Goal: Information Seeking & Learning: Find contact information

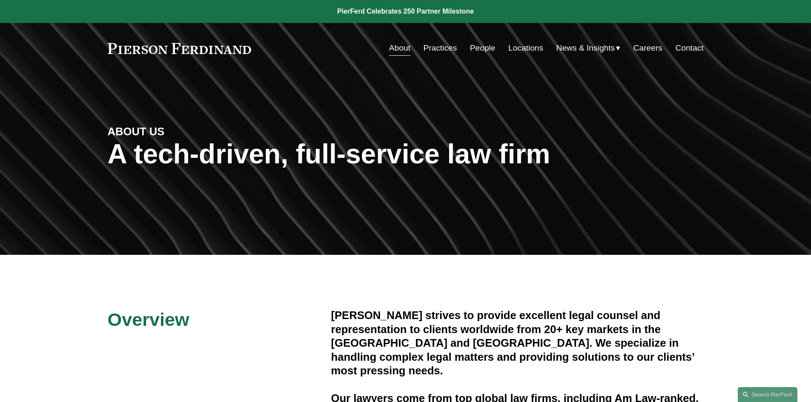
click at [442, 49] on link "Practices" at bounding box center [440, 48] width 34 height 16
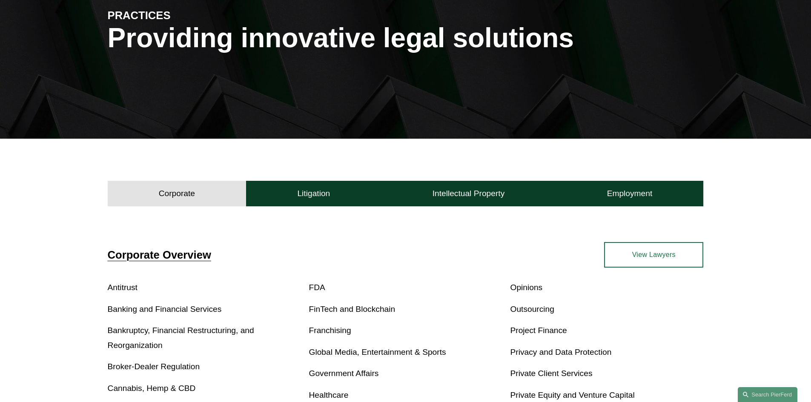
scroll to position [170, 0]
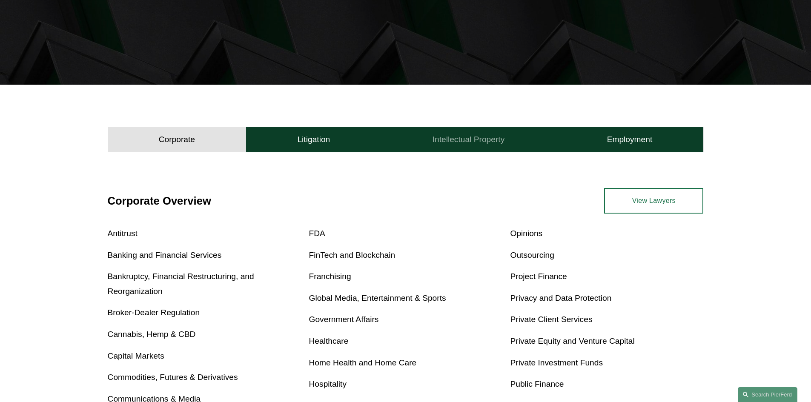
click at [455, 140] on h4 "Intellectual Property" at bounding box center [469, 140] width 72 height 10
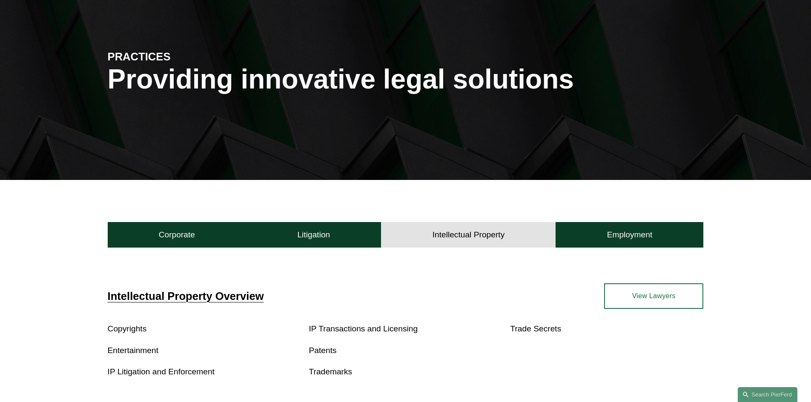
scroll to position [0, 0]
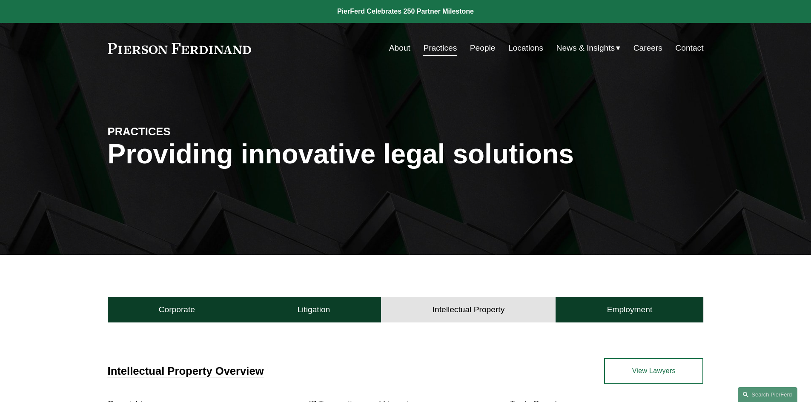
click at [389, 46] on link "About" at bounding box center [399, 48] width 21 height 16
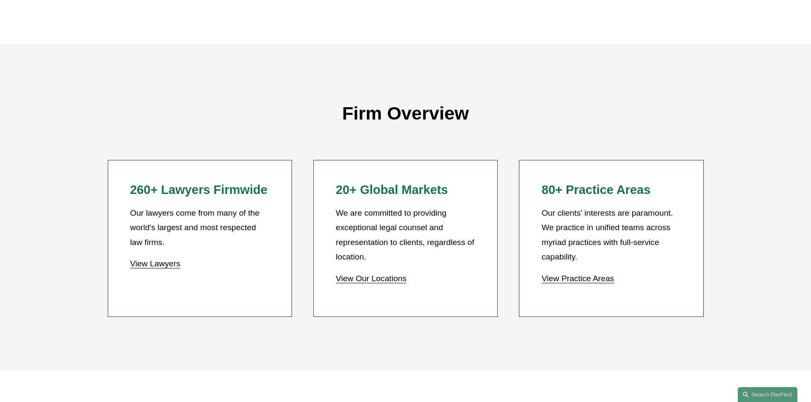
scroll to position [724, 0]
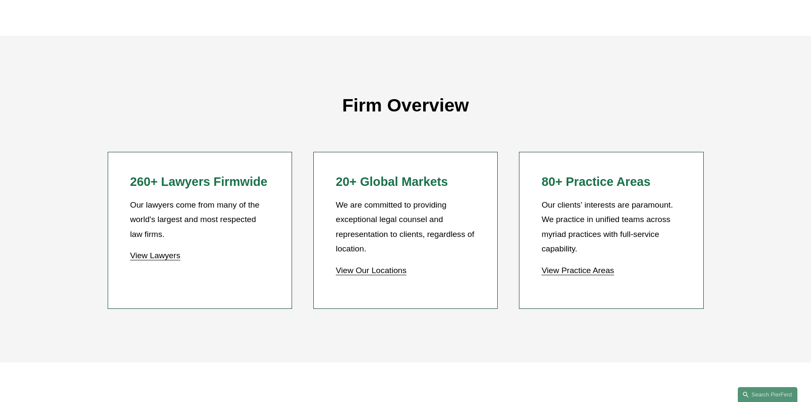
click at [153, 258] on link "View Lawyers" at bounding box center [155, 255] width 50 height 9
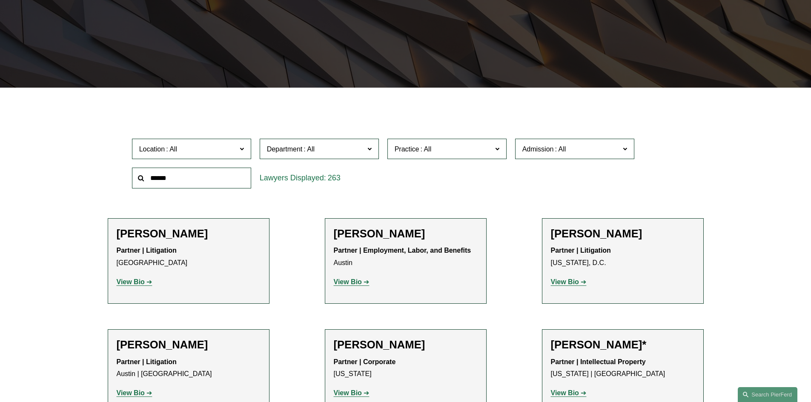
scroll to position [170, 0]
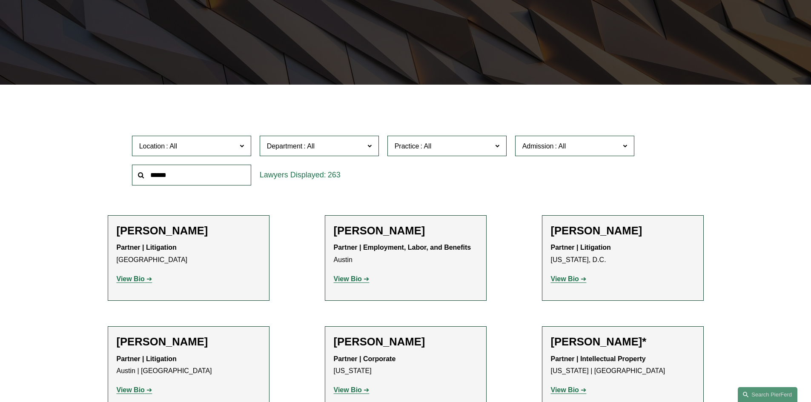
click at [369, 144] on span at bounding box center [369, 145] width 4 height 11
click at [0, 0] on link "Intellectual Property" at bounding box center [0, 0] width 0 height 0
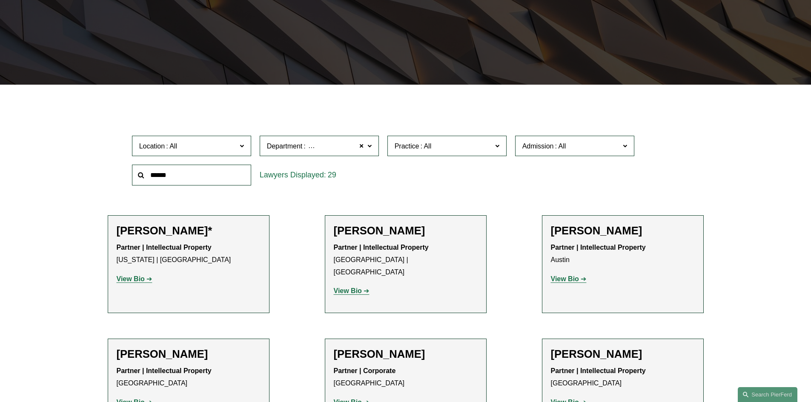
click at [241, 144] on span at bounding box center [241, 145] width 4 height 11
click at [0, 0] on link "Washington, D.C." at bounding box center [0, 0] width 0 height 0
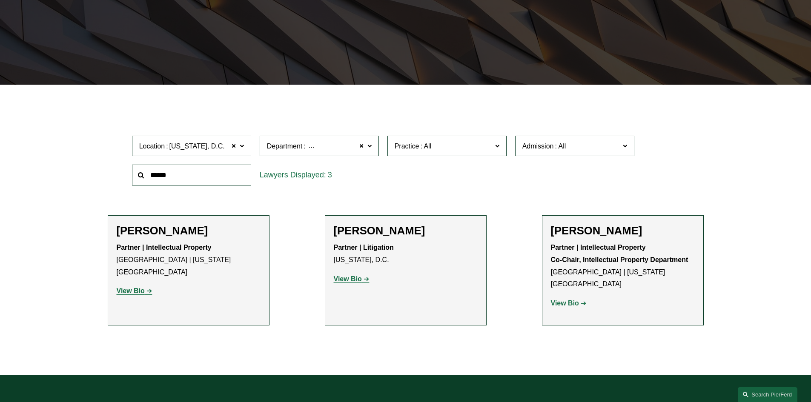
click at [574, 300] on strong "View Bio" at bounding box center [565, 303] width 28 height 7
click at [137, 287] on strong "View Bio" at bounding box center [131, 290] width 28 height 7
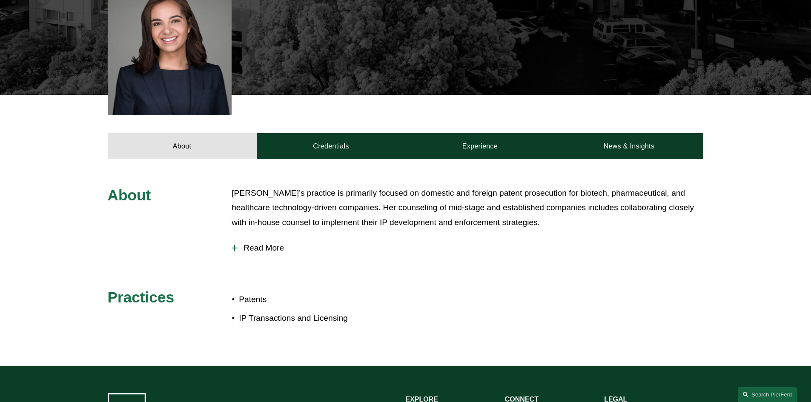
scroll to position [128, 0]
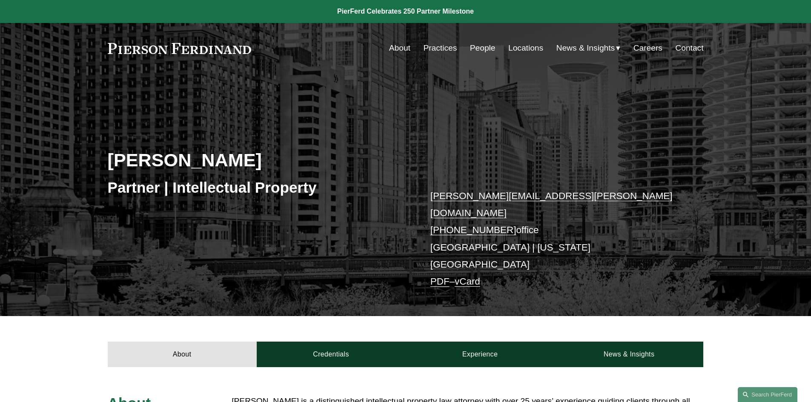
click at [399, 49] on link "About" at bounding box center [399, 48] width 21 height 16
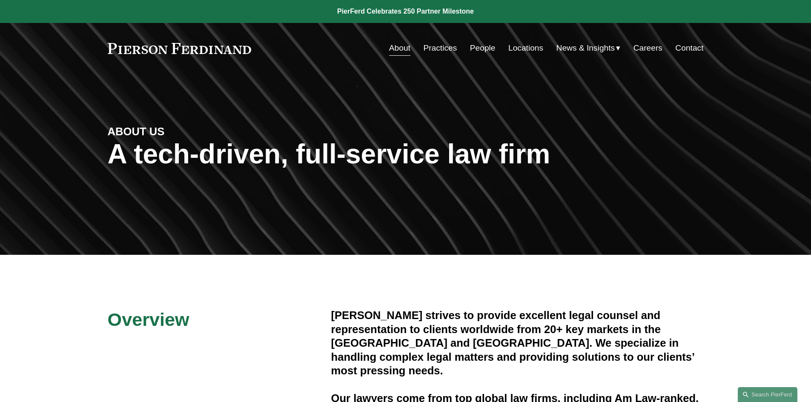
click at [520, 49] on link "Locations" at bounding box center [525, 48] width 35 height 16
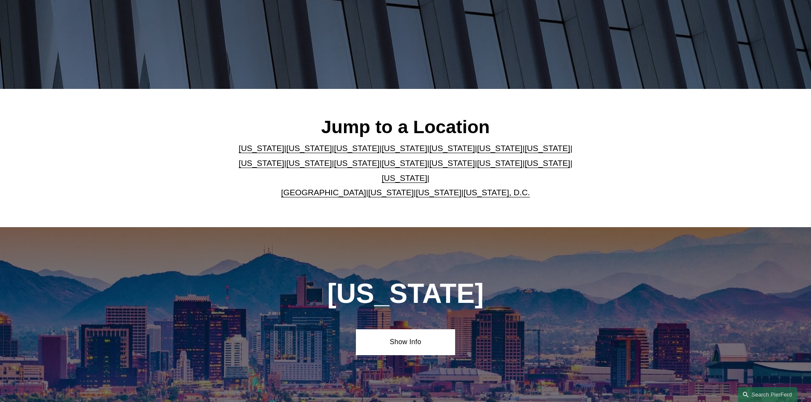
scroll to position [170, 0]
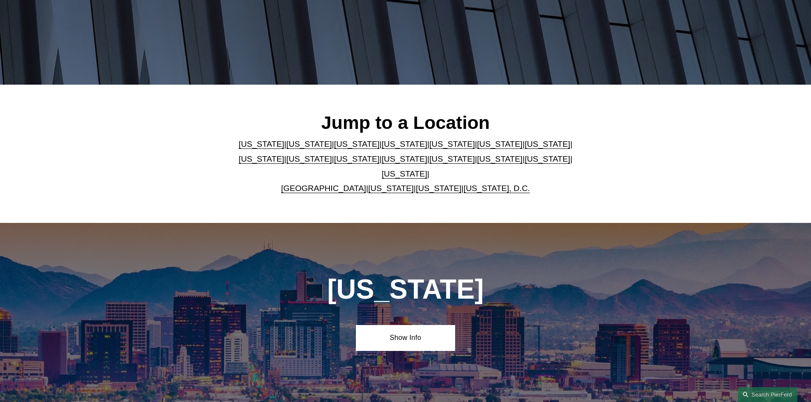
click at [478, 184] on link "Washington, D.C." at bounding box center [497, 188] width 66 height 9
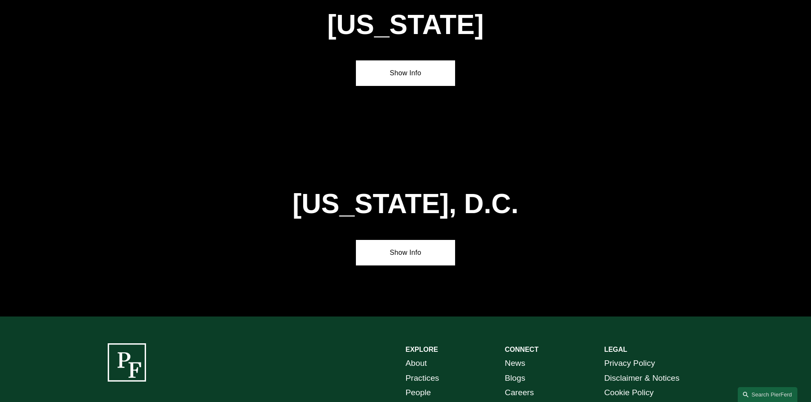
scroll to position [3590, 0]
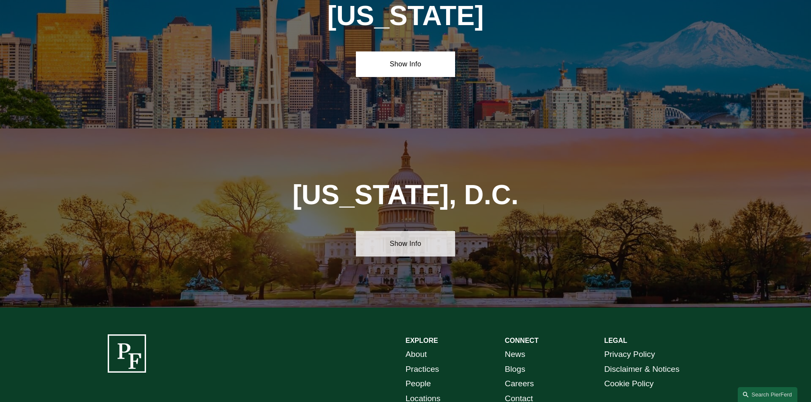
click at [411, 231] on link "Show Info" at bounding box center [405, 244] width 99 height 26
